Goal: Information Seeking & Learning: Learn about a topic

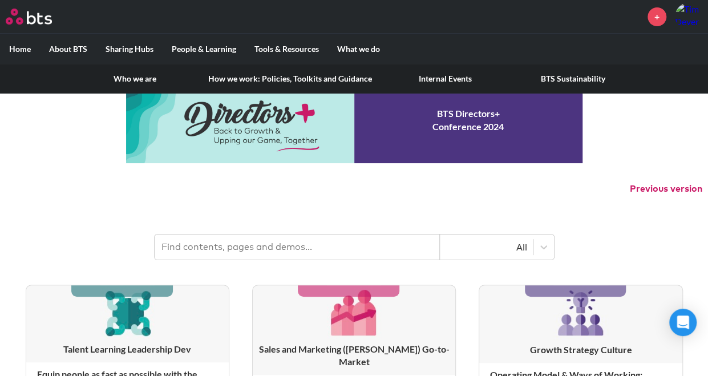
click at [443, 74] on link "Internal Events" at bounding box center [445, 79] width 128 height 30
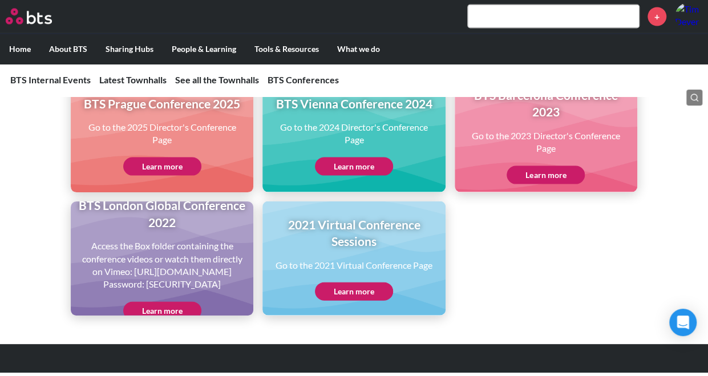
scroll to position [1083, 0]
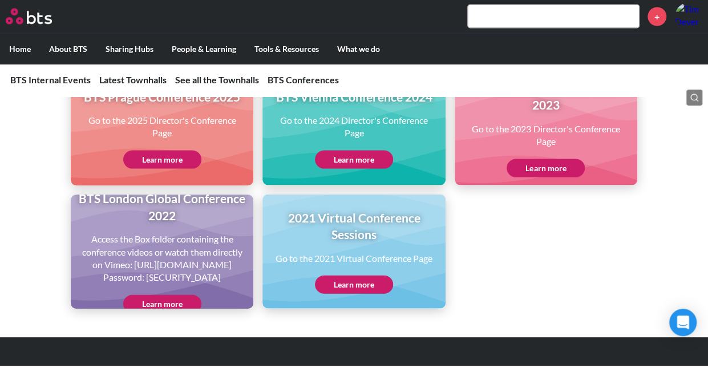
click at [159, 169] on link "Learn more" at bounding box center [162, 160] width 78 height 18
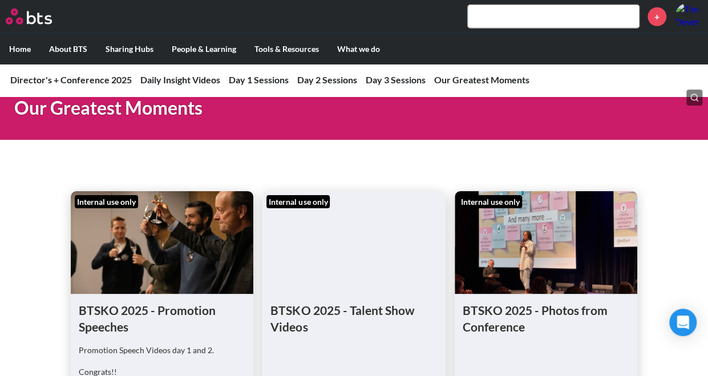
scroll to position [3883, 0]
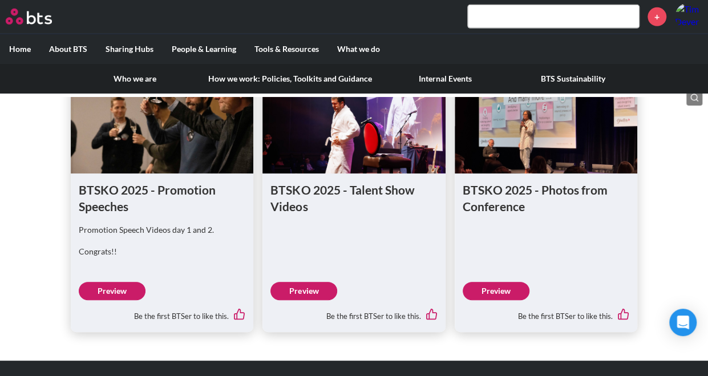
click at [441, 76] on link "Internal Events" at bounding box center [445, 79] width 128 height 30
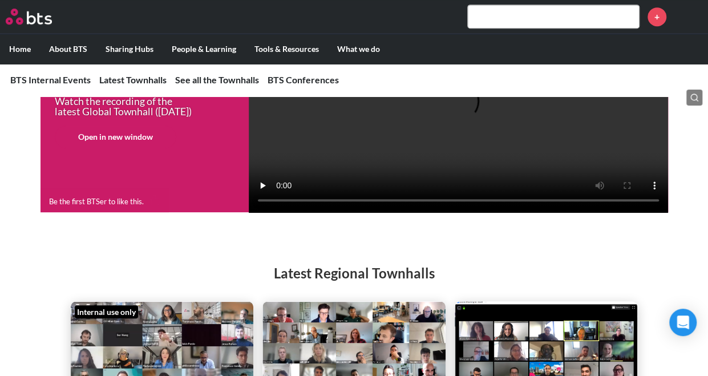
scroll to position [81, 0]
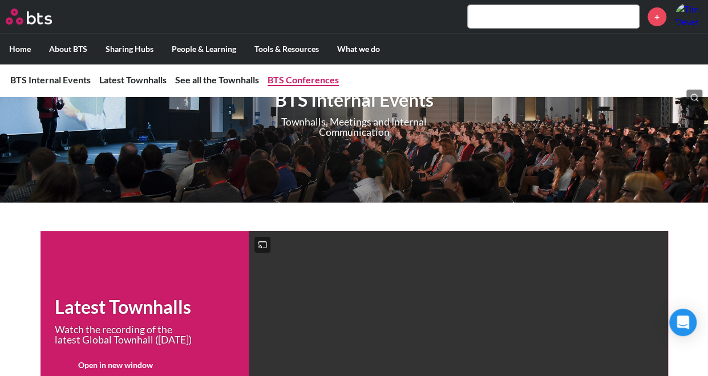
click at [291, 80] on link "BTS Conferences" at bounding box center [302, 79] width 71 height 11
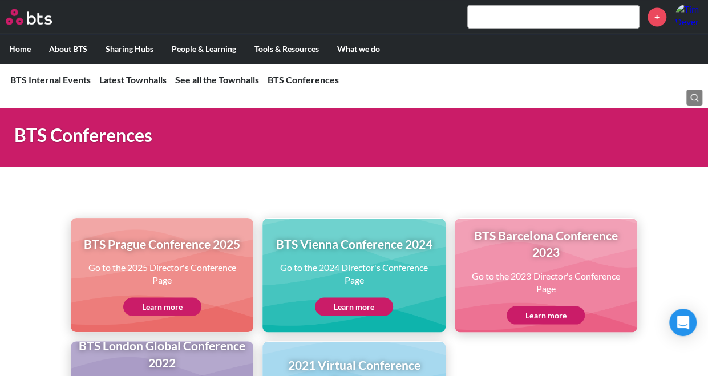
scroll to position [984, 0]
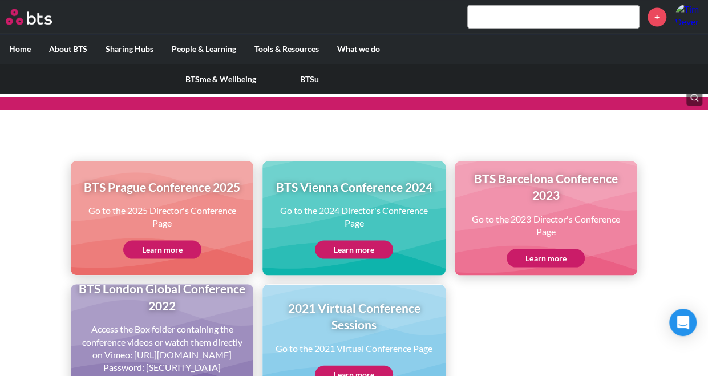
click at [309, 82] on link "BTSu" at bounding box center [309, 79] width 89 height 30
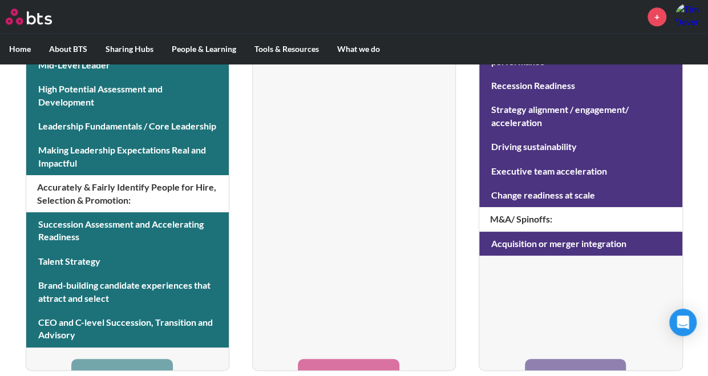
scroll to position [599, 0]
